Goal: Task Accomplishment & Management: Manage account settings

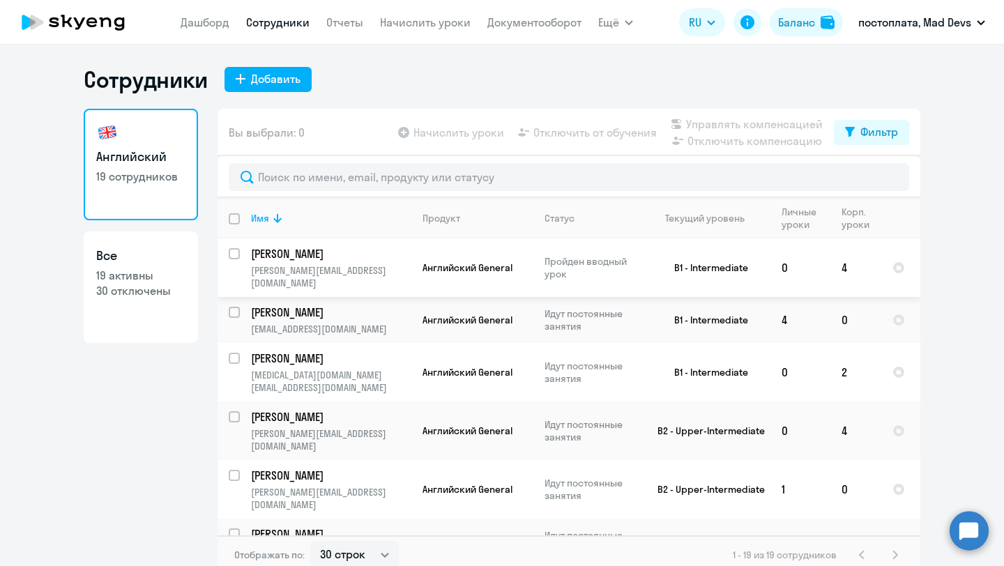
select select "30"
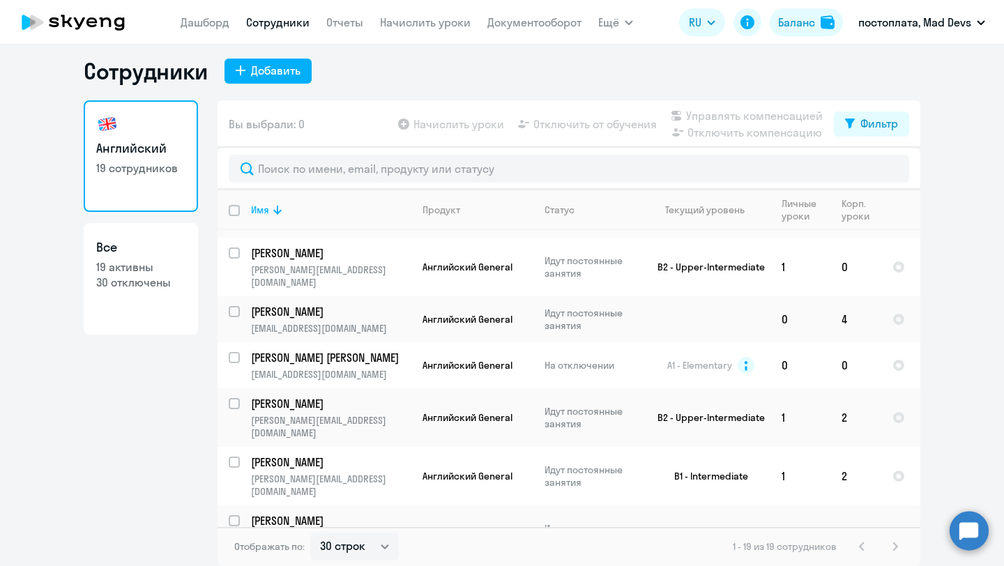
scroll to position [211, 0]
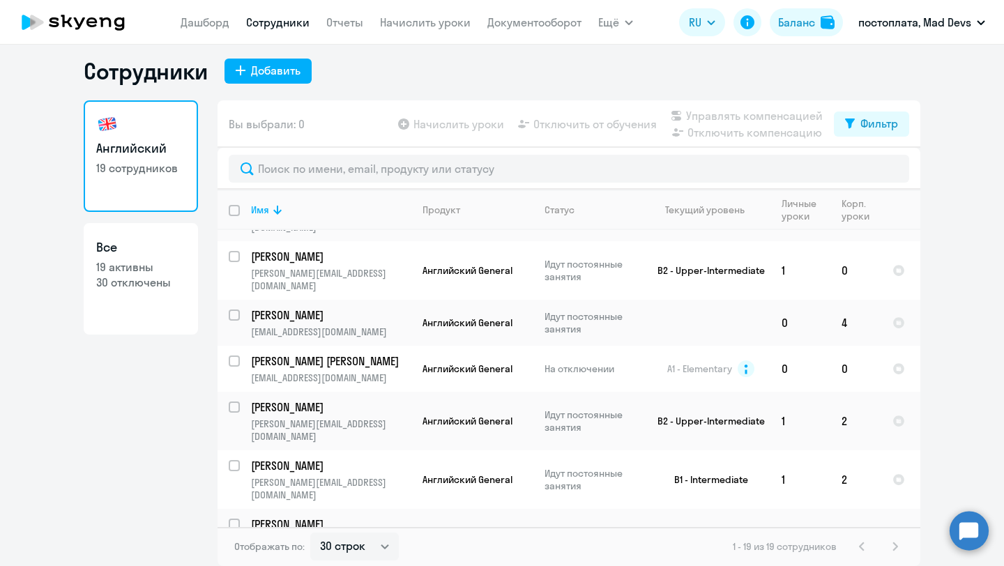
click at [167, 242] on h3 "Все" at bounding box center [140, 248] width 89 height 18
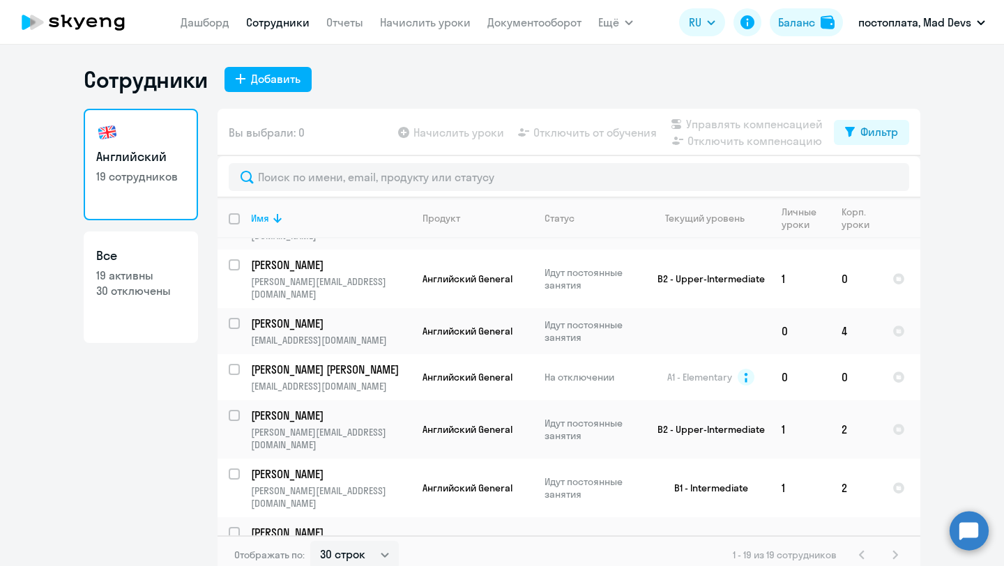
select select "30"
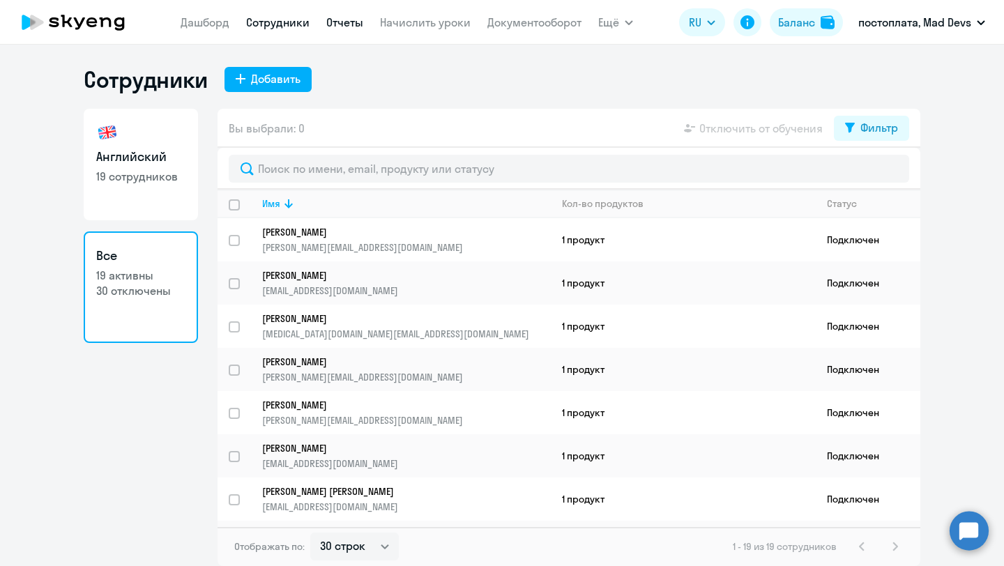
click at [352, 20] on link "Отчеты" at bounding box center [344, 22] width 37 height 14
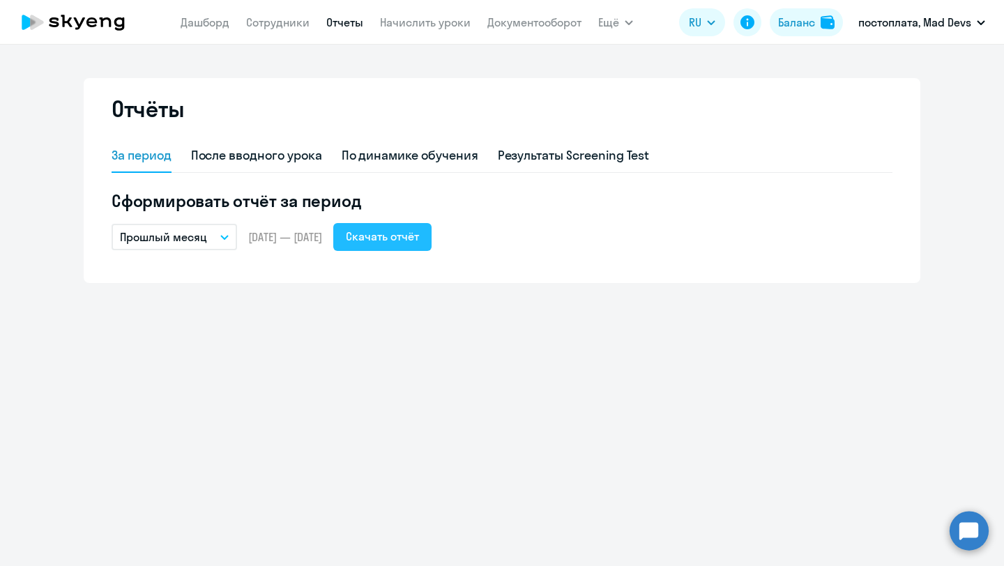
click at [432, 246] on button "Скачать отчёт" at bounding box center [382, 237] width 98 height 28
click at [271, 27] on link "Сотрудники" at bounding box center [277, 22] width 63 height 14
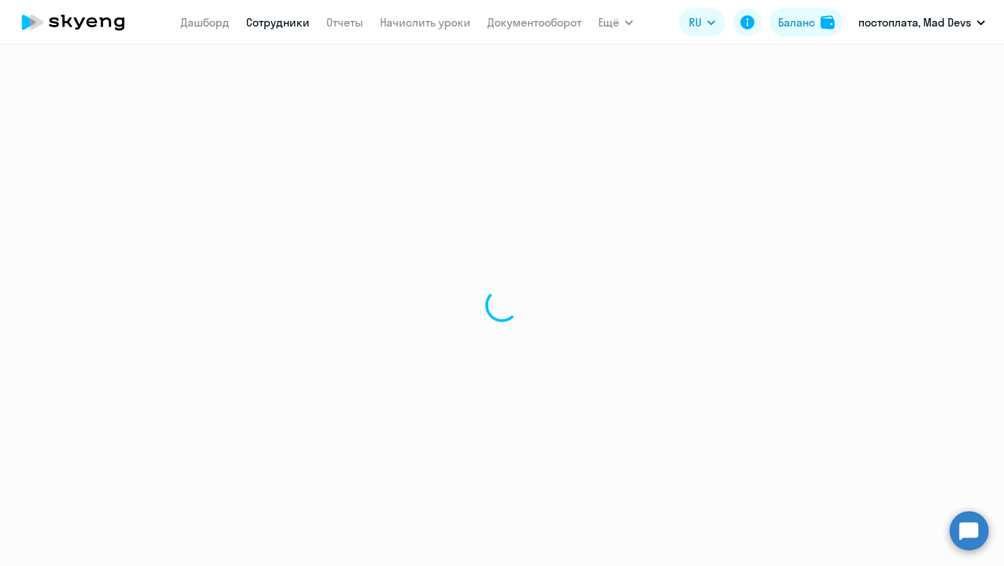
select select "30"
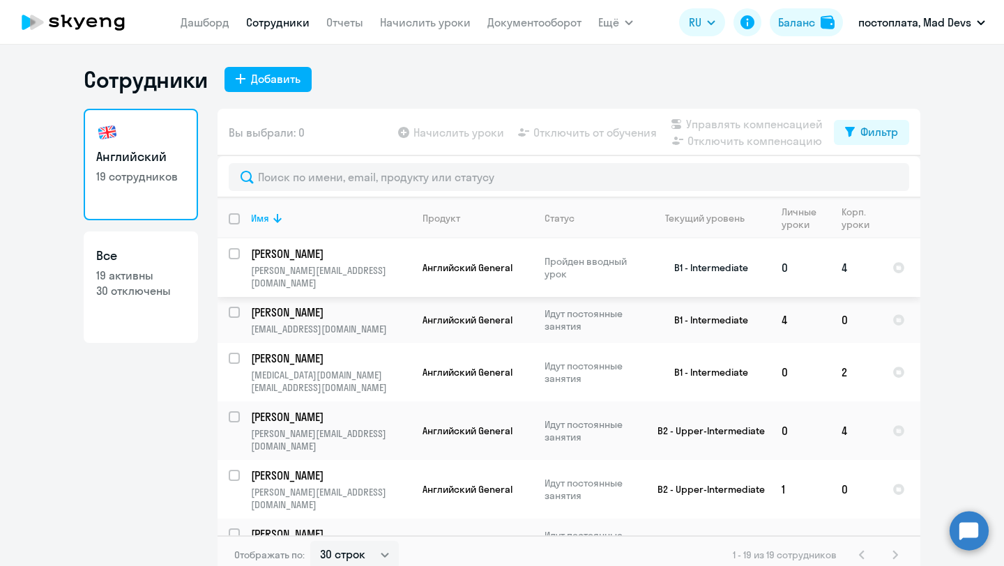
click at [236, 254] on input "select row 15752526" at bounding box center [243, 262] width 28 height 28
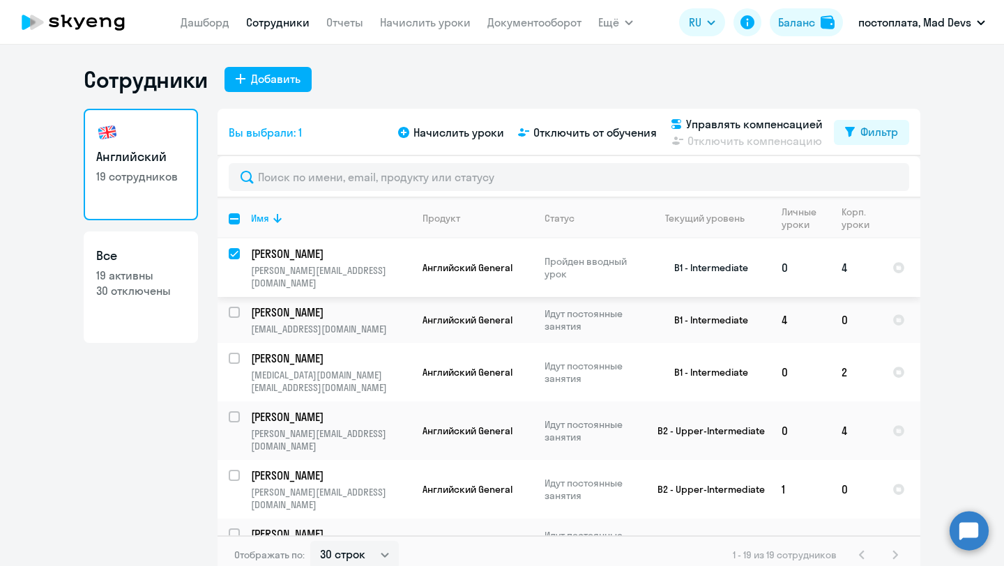
click at [239, 256] on input "deselect row 15752526" at bounding box center [243, 262] width 28 height 28
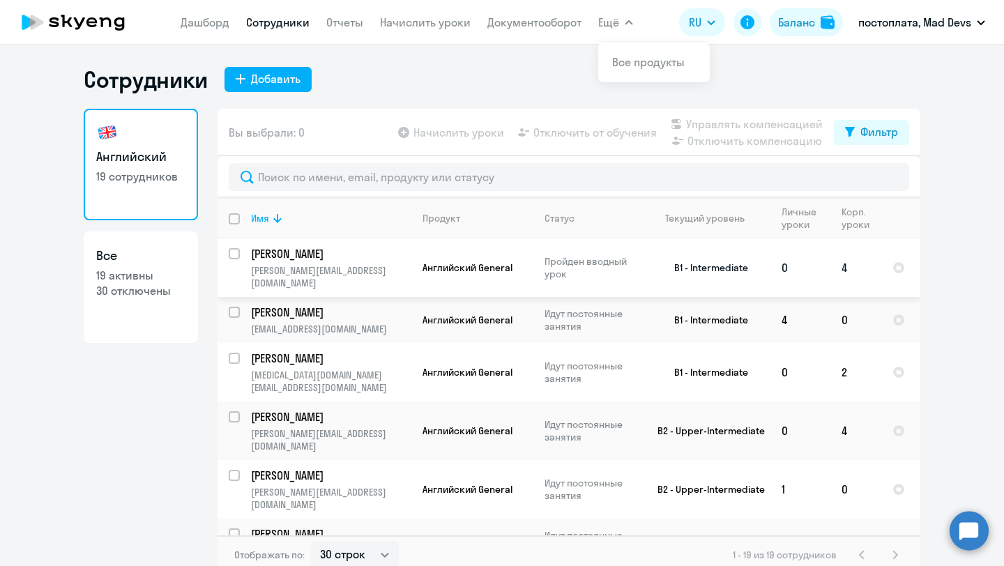
click at [236, 252] on input "select row 15752526" at bounding box center [243, 262] width 28 height 28
checkbox input "true"
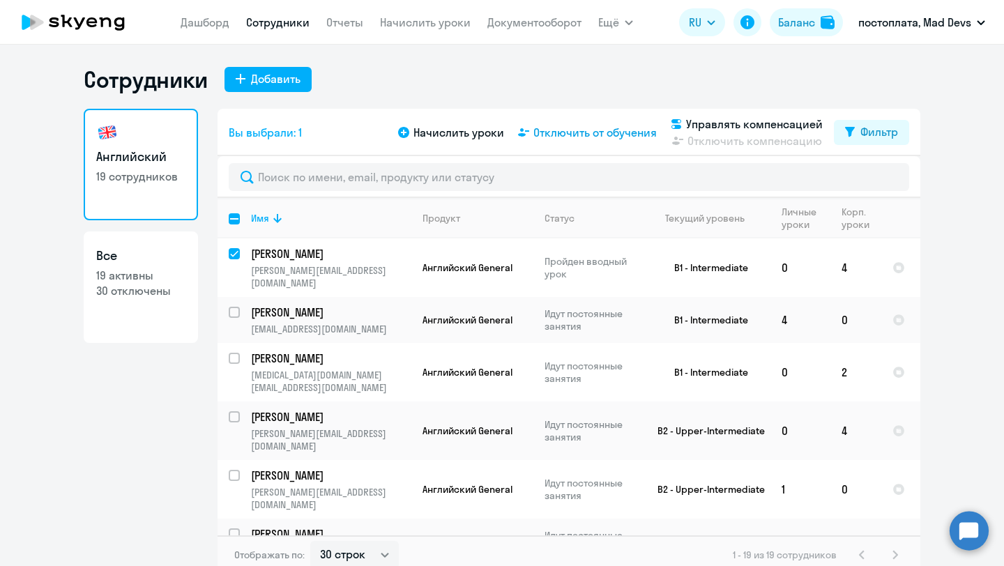
click at [594, 130] on span "Отключить от обучения" at bounding box center [595, 132] width 123 height 17
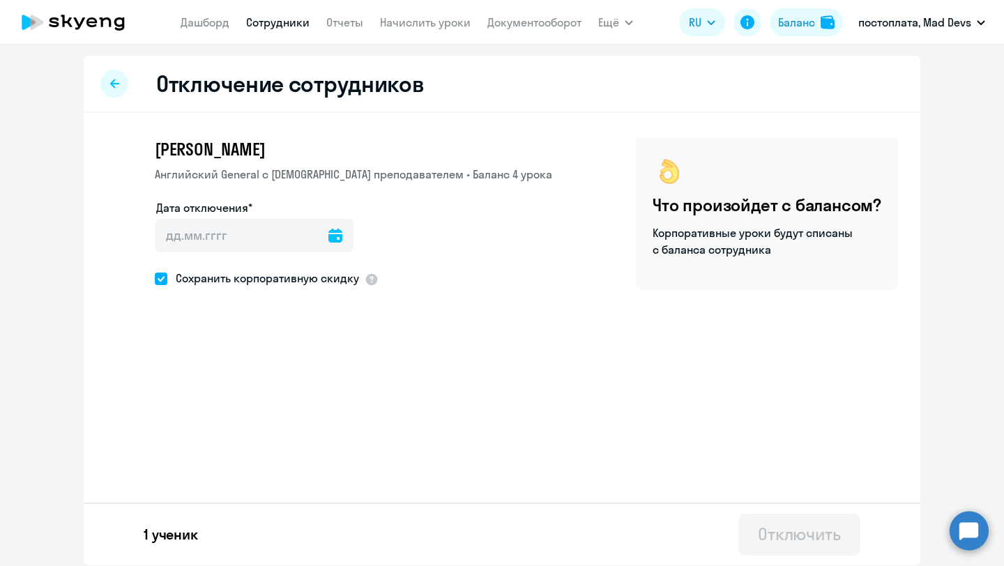
click at [329, 238] on icon at bounding box center [336, 236] width 14 height 14
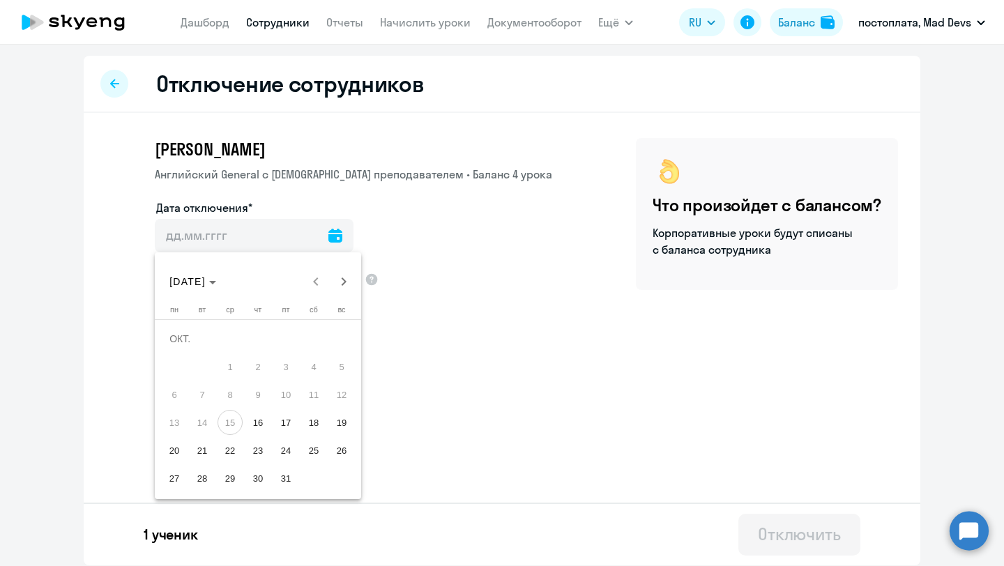
click at [233, 421] on span "15" at bounding box center [230, 422] width 25 height 25
click at [257, 425] on span "16" at bounding box center [258, 422] width 25 height 25
type input "[DATE]"
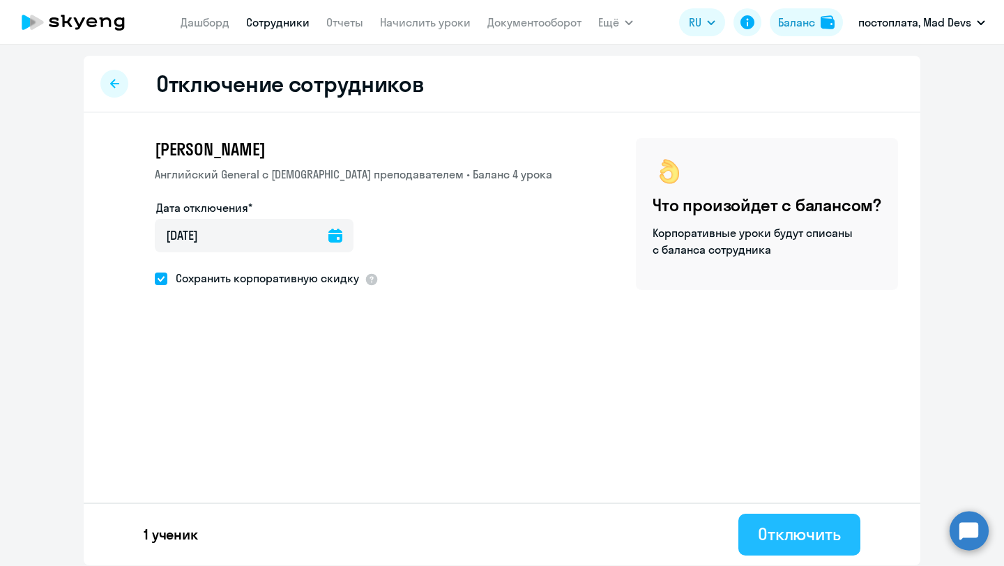
click at [801, 542] on div "Отключить" at bounding box center [799, 534] width 83 height 22
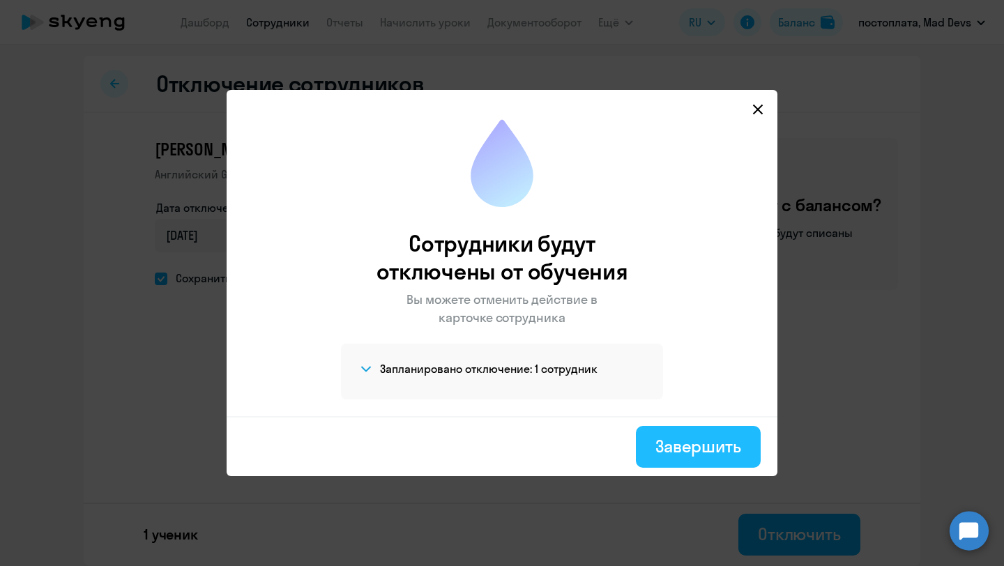
click at [707, 441] on div "Завершить" at bounding box center [699, 446] width 86 height 22
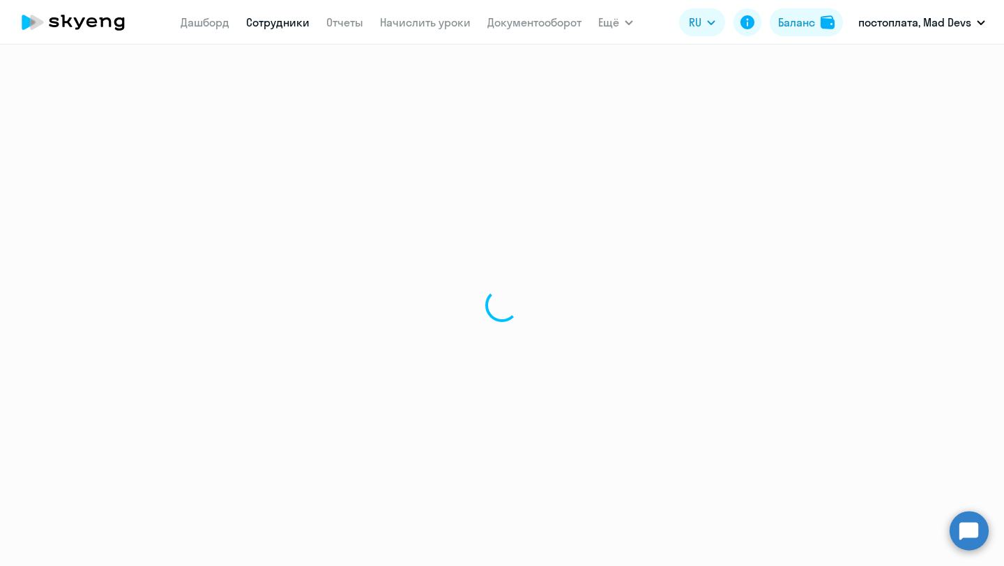
select select "30"
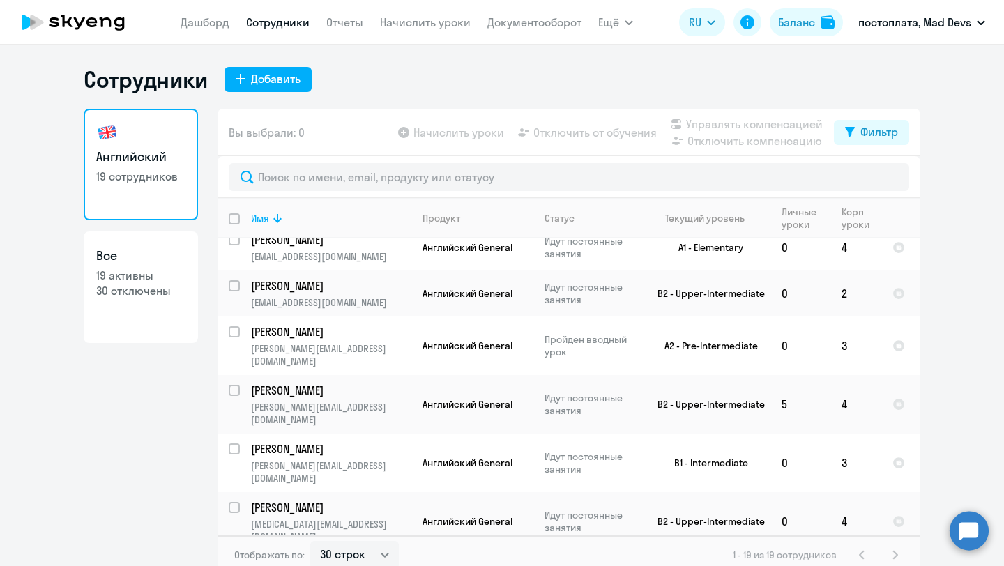
scroll to position [571, 0]
